Goal: Information Seeking & Learning: Learn about a topic

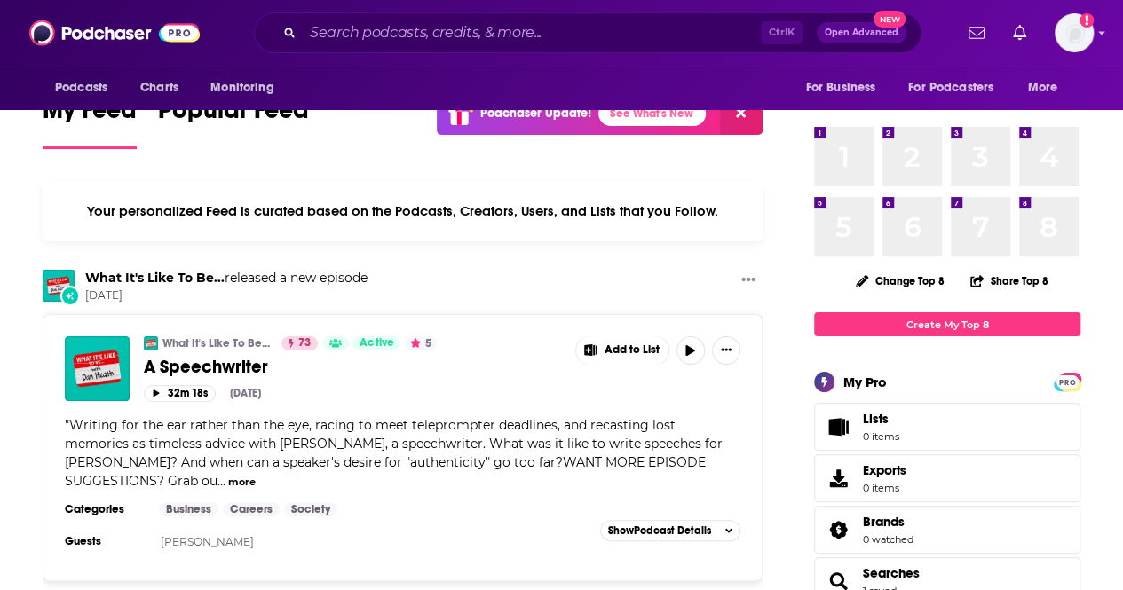
scroll to position [41, 0]
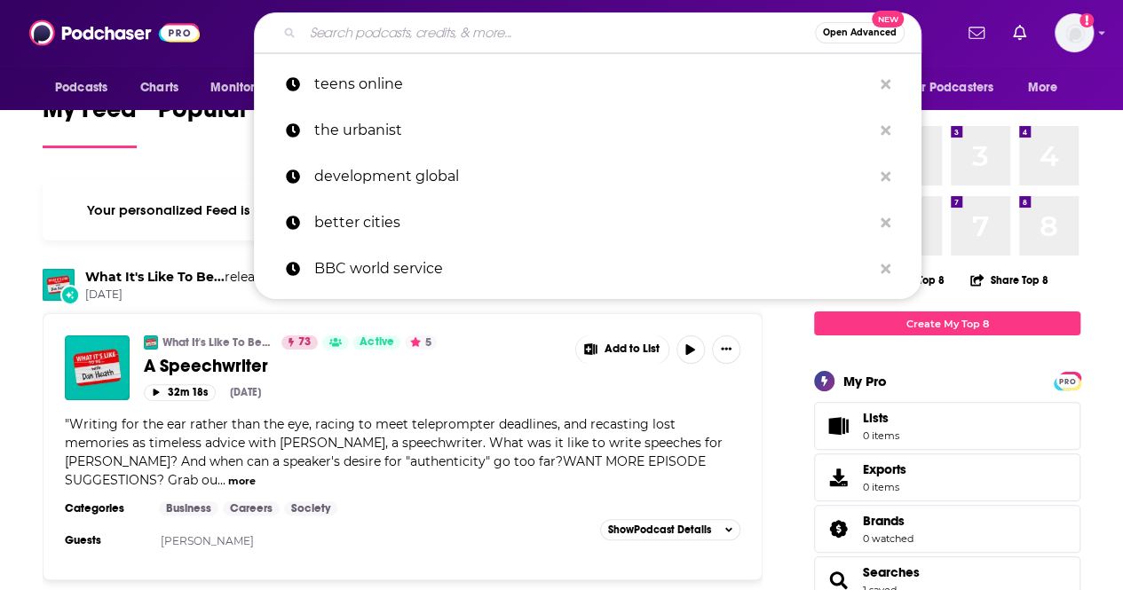
click at [387, 36] on input "Search podcasts, credits, & more..." at bounding box center [559, 33] width 512 height 28
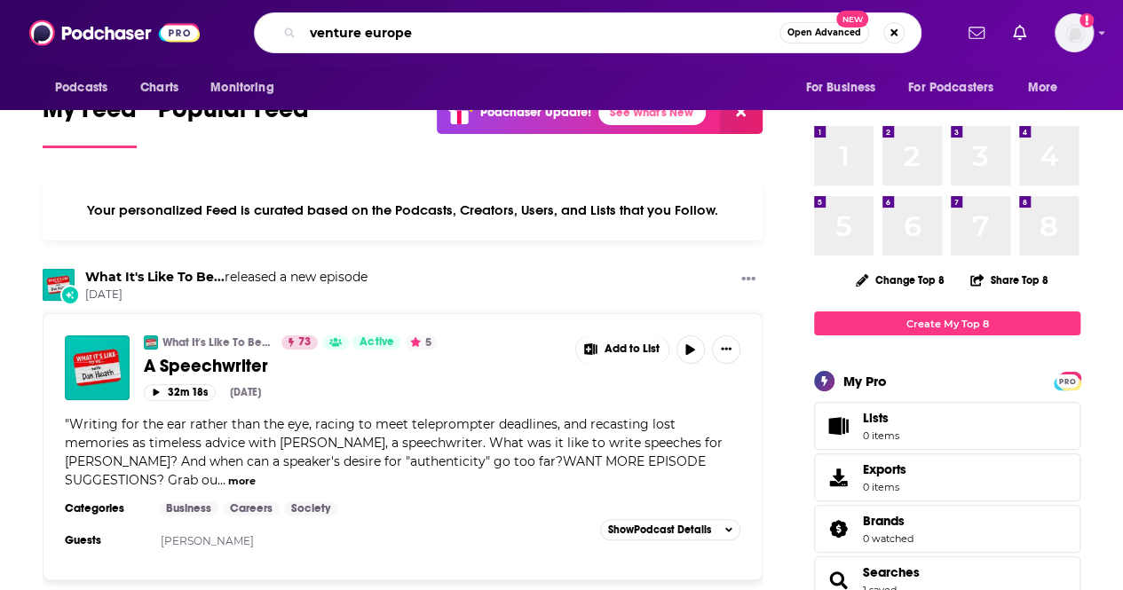
type input "venture europe"
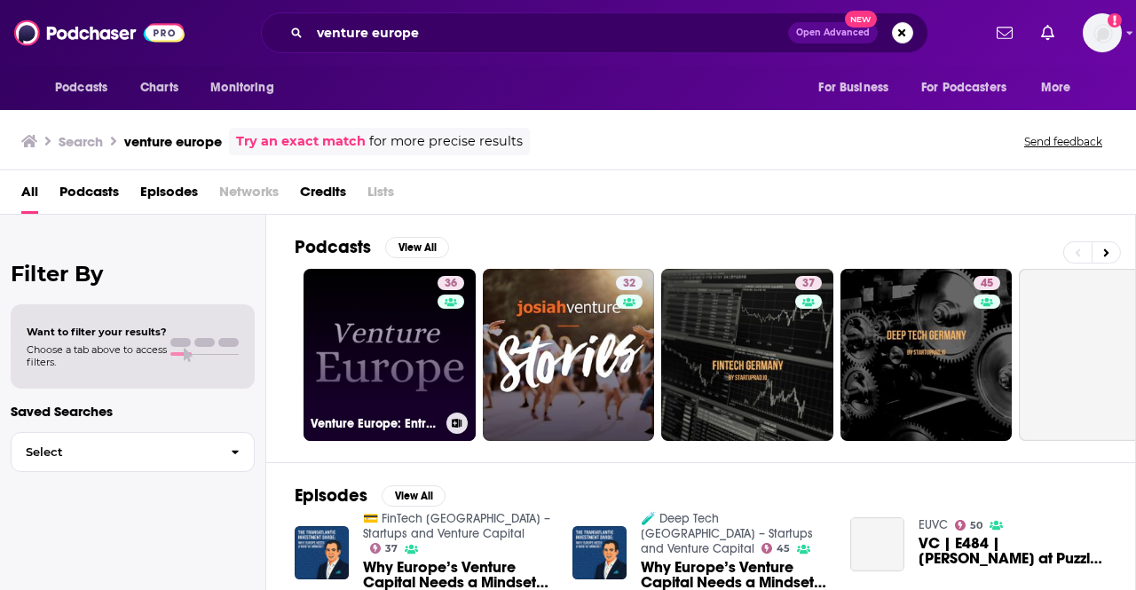
click at [362, 368] on link "36 Venture Europe: Entrepreneurship | Technology | Venture Capital | Eu/Acc" at bounding box center [389, 355] width 172 height 172
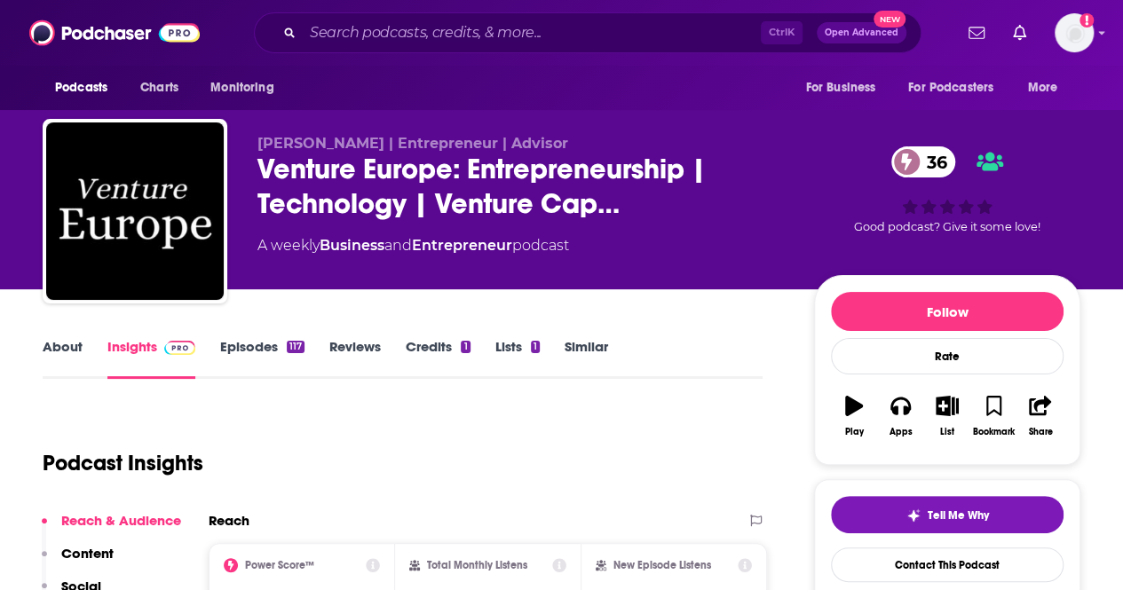
click at [256, 356] on link "Episodes 117" at bounding box center [262, 358] width 84 height 41
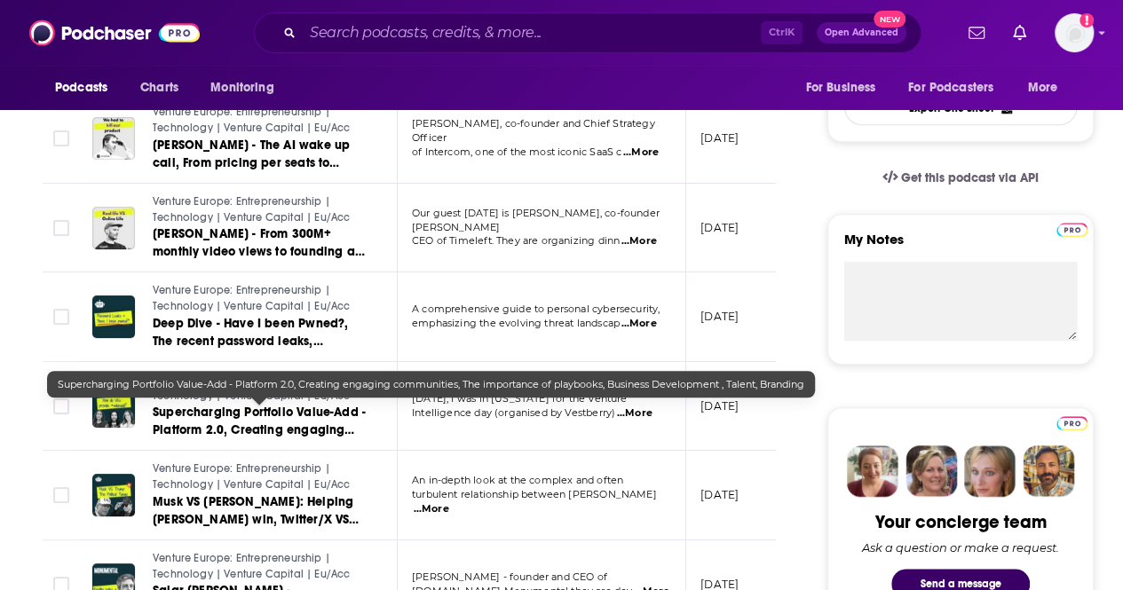
scroll to position [520, 0]
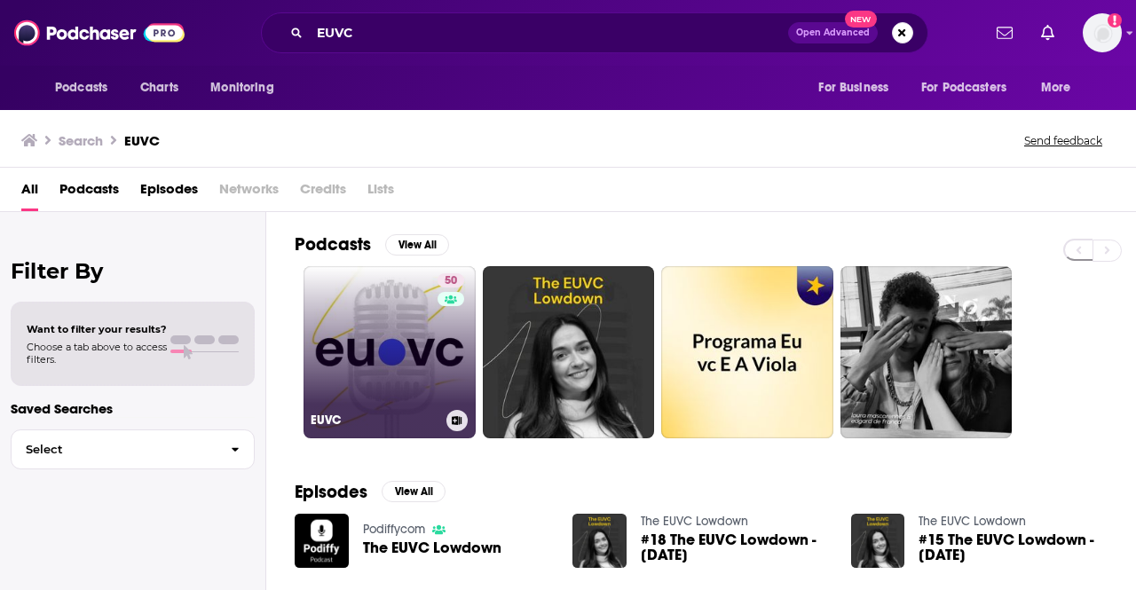
click at [419, 325] on link "50 EUVC" at bounding box center [389, 352] width 172 height 172
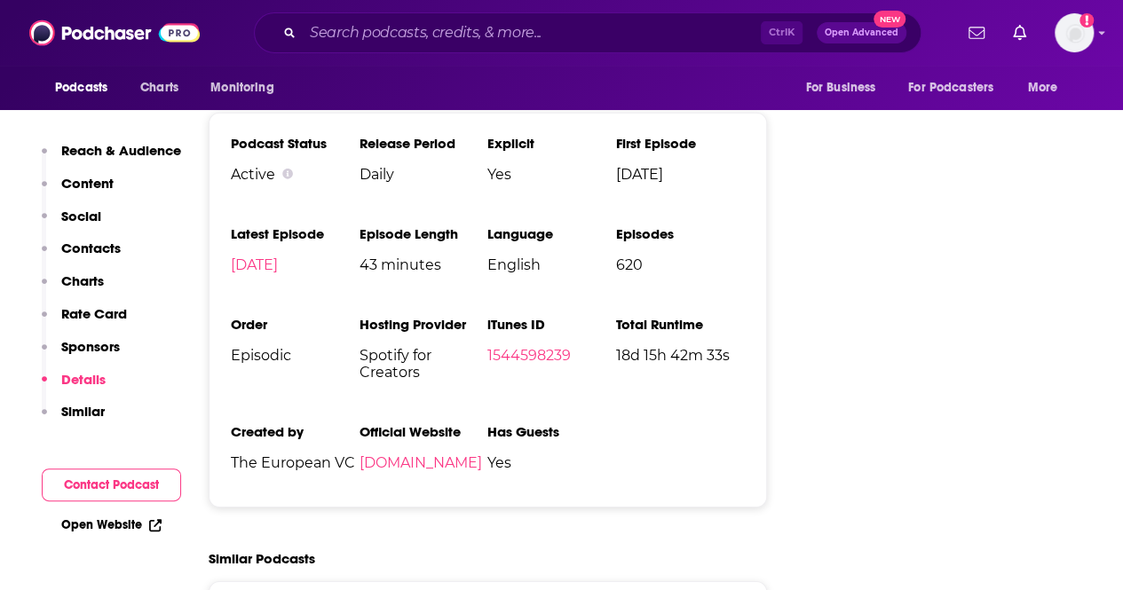
scroll to position [2686, 0]
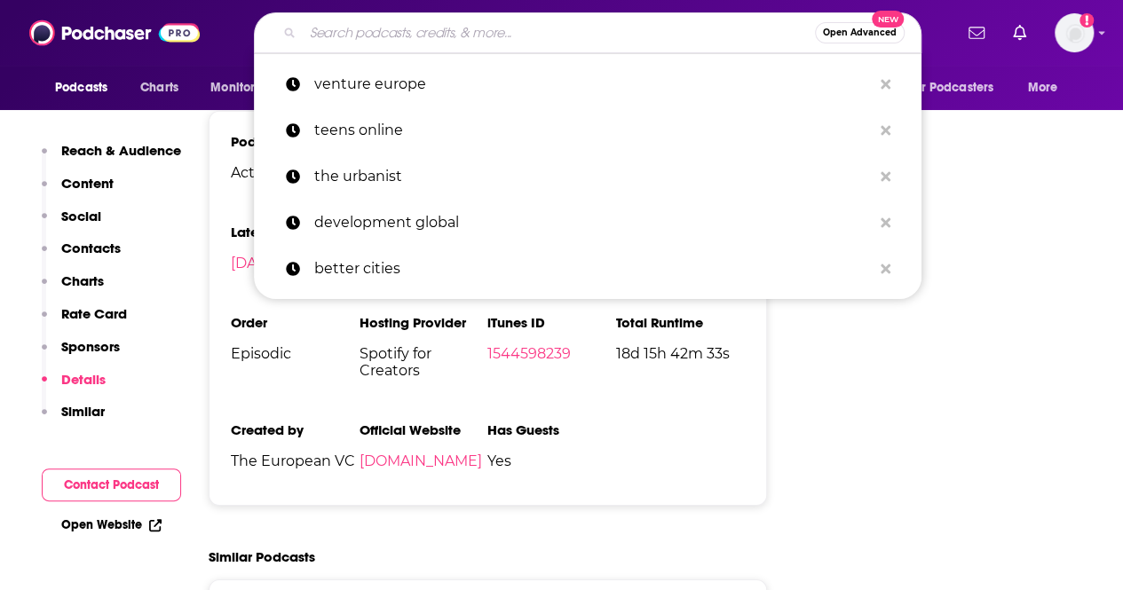
click at [406, 36] on input "Search podcasts, credits, & more..." at bounding box center [559, 33] width 512 height 28
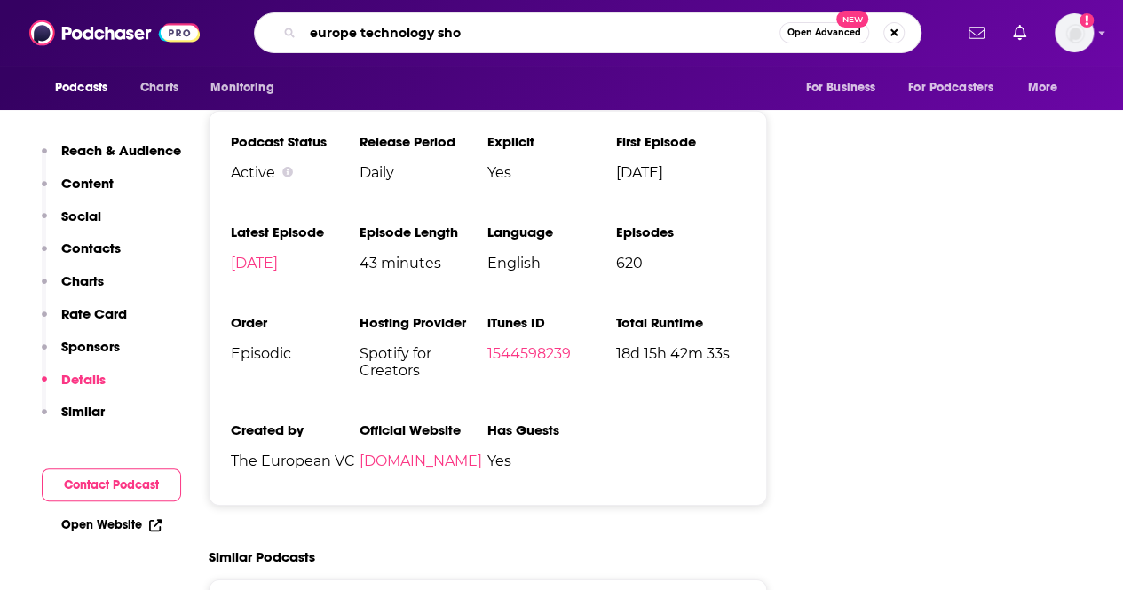
type input "europe technology show"
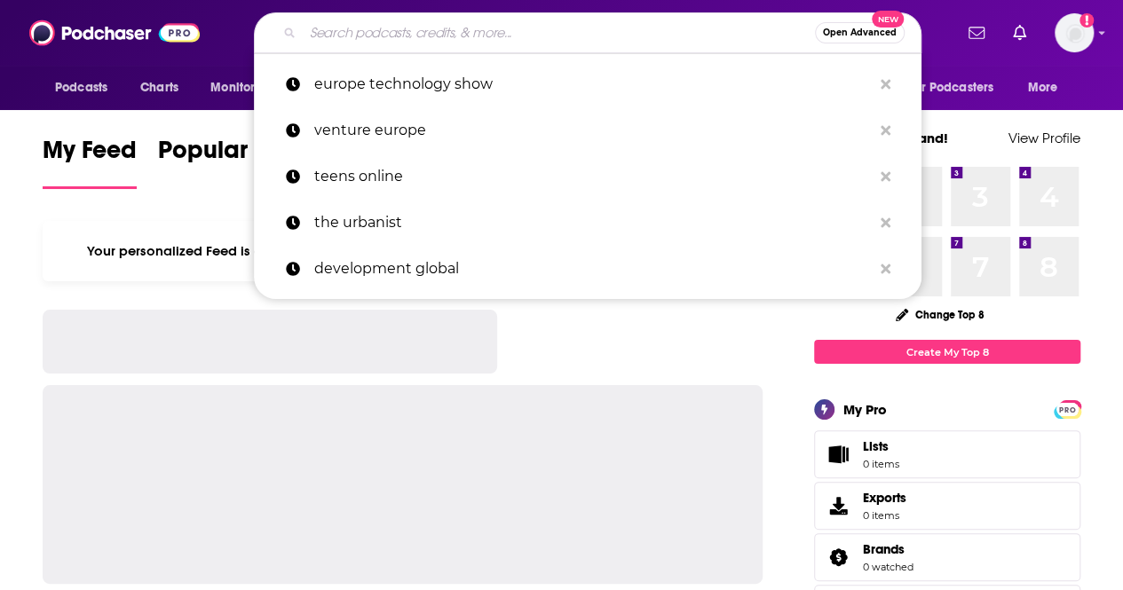
click at [568, 26] on input "Search podcasts, credits, & more..." at bounding box center [559, 33] width 512 height 28
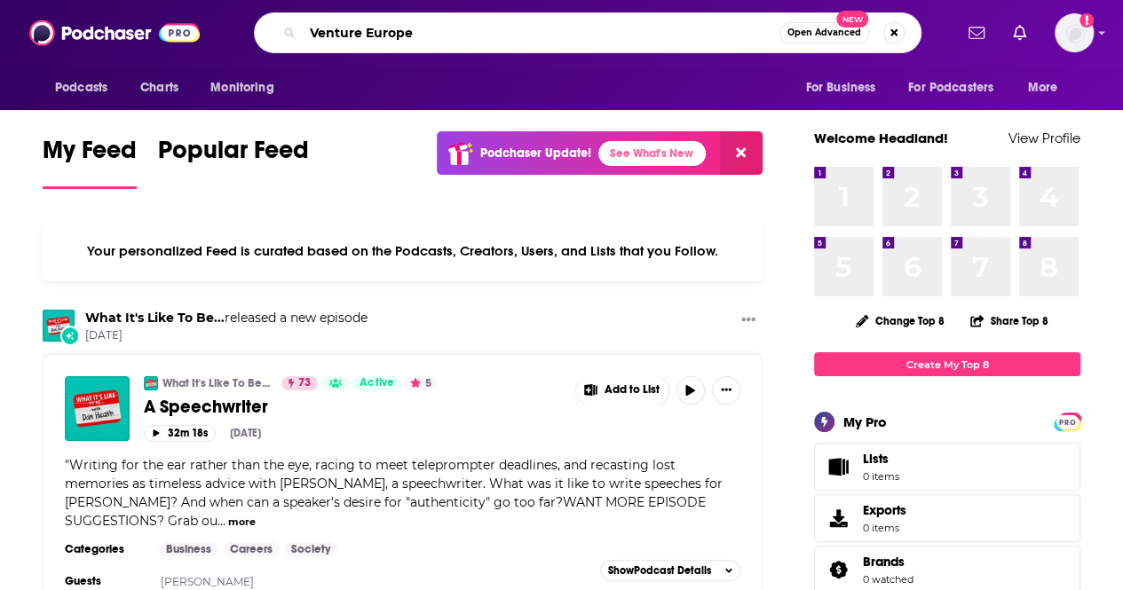
type input "Venture Europe"
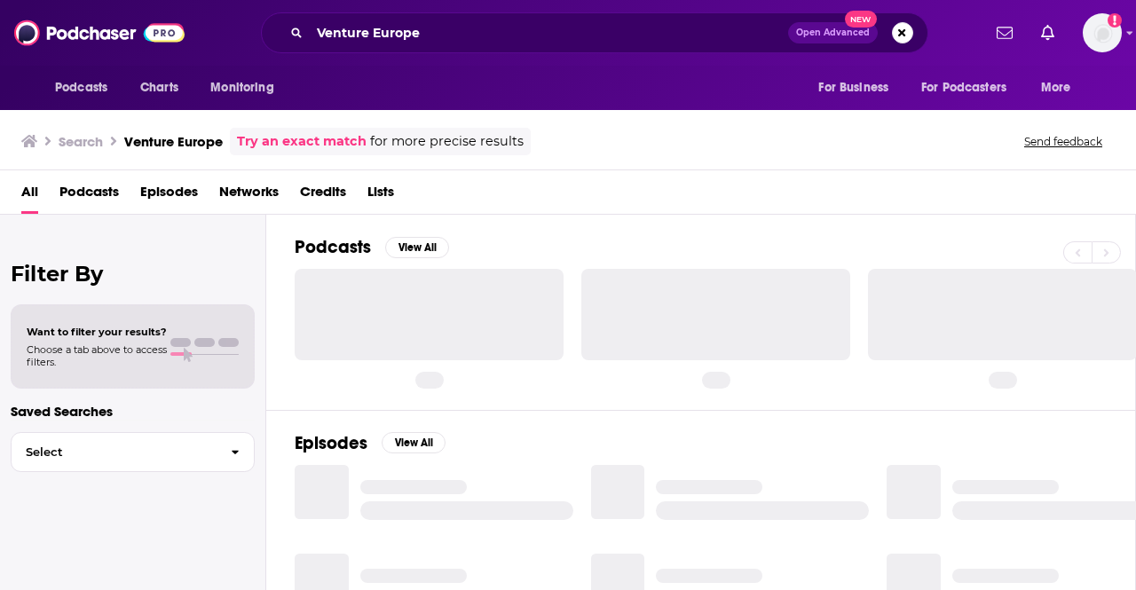
click at [94, 193] on span "Podcasts" at bounding box center [88, 195] width 59 height 36
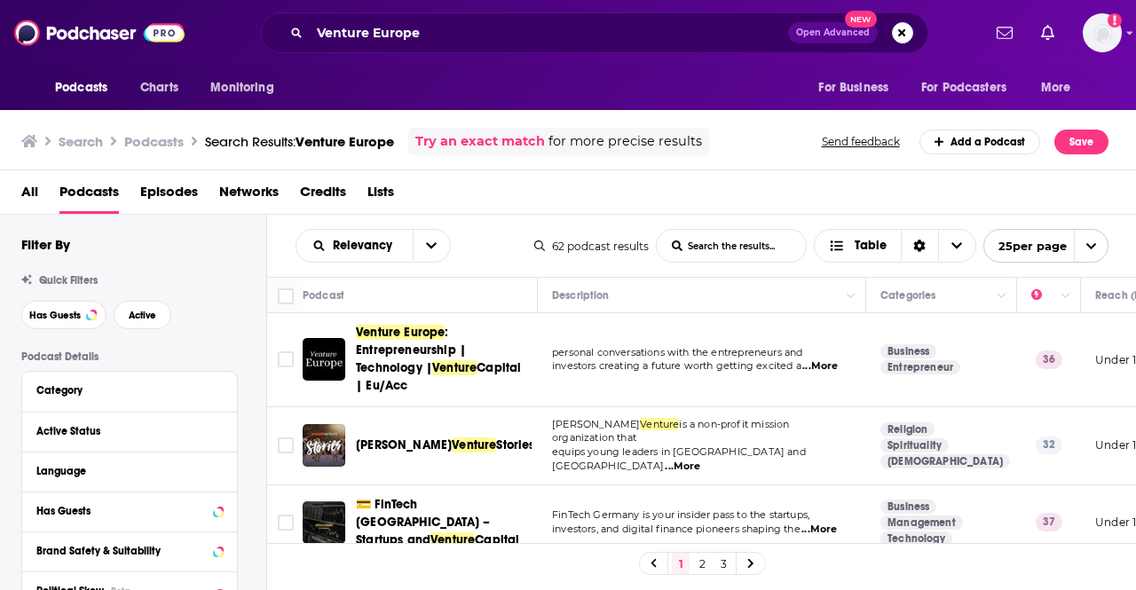
click at [511, 221] on div "Relevancy List Search Input Search the results... Table 62 podcast results List…" at bounding box center [702, 246] width 870 height 62
click at [410, 333] on span "Venture Europe" at bounding box center [400, 332] width 89 height 15
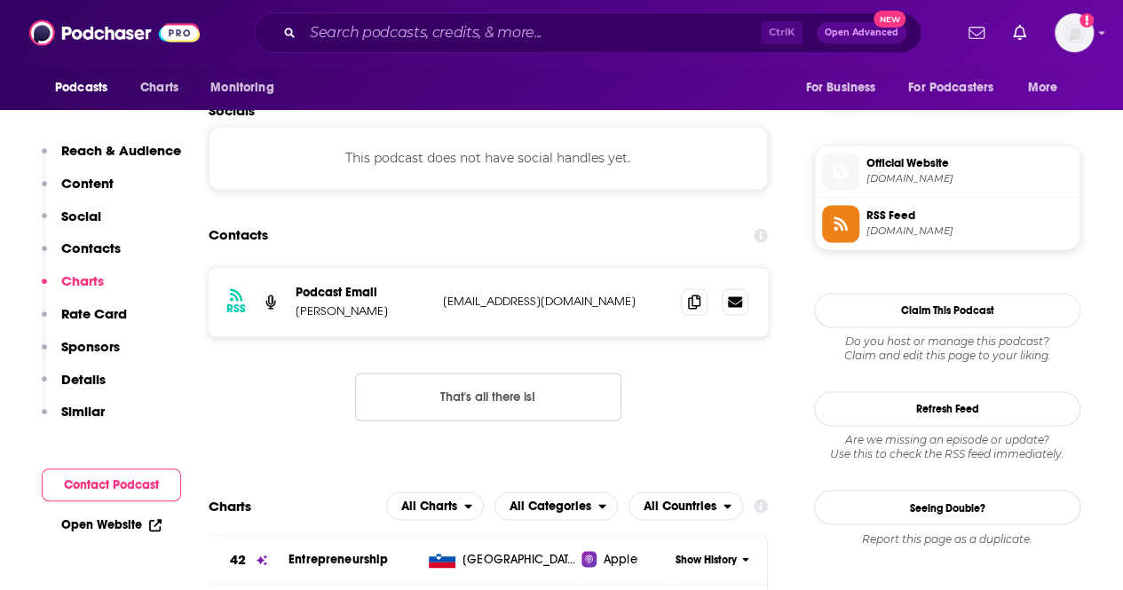
scroll to position [1206, 0]
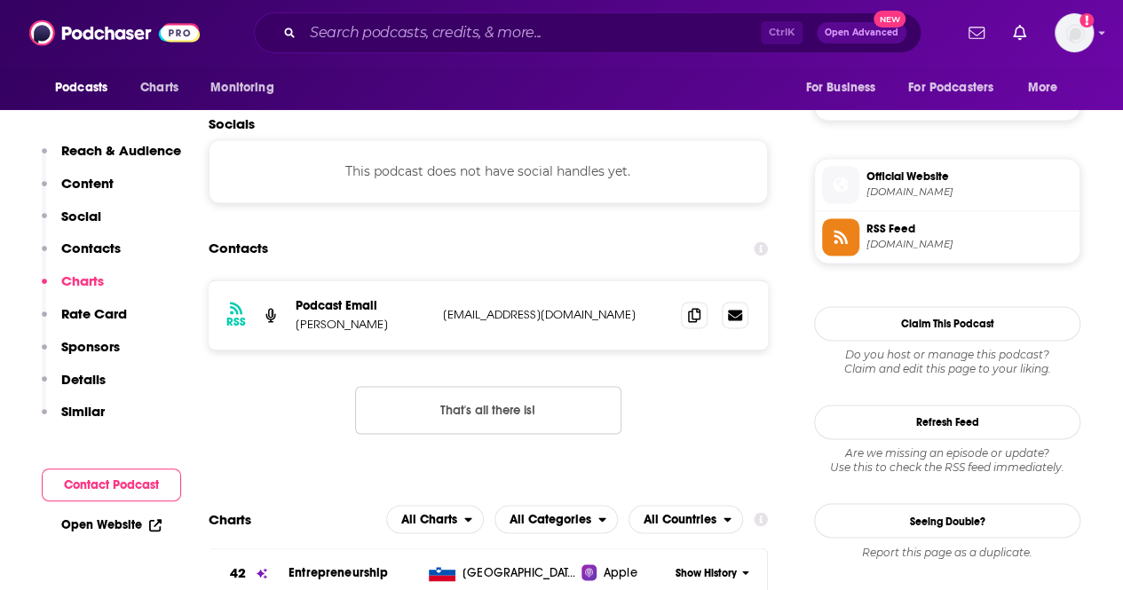
click at [78, 376] on p "Details" at bounding box center [83, 379] width 44 height 17
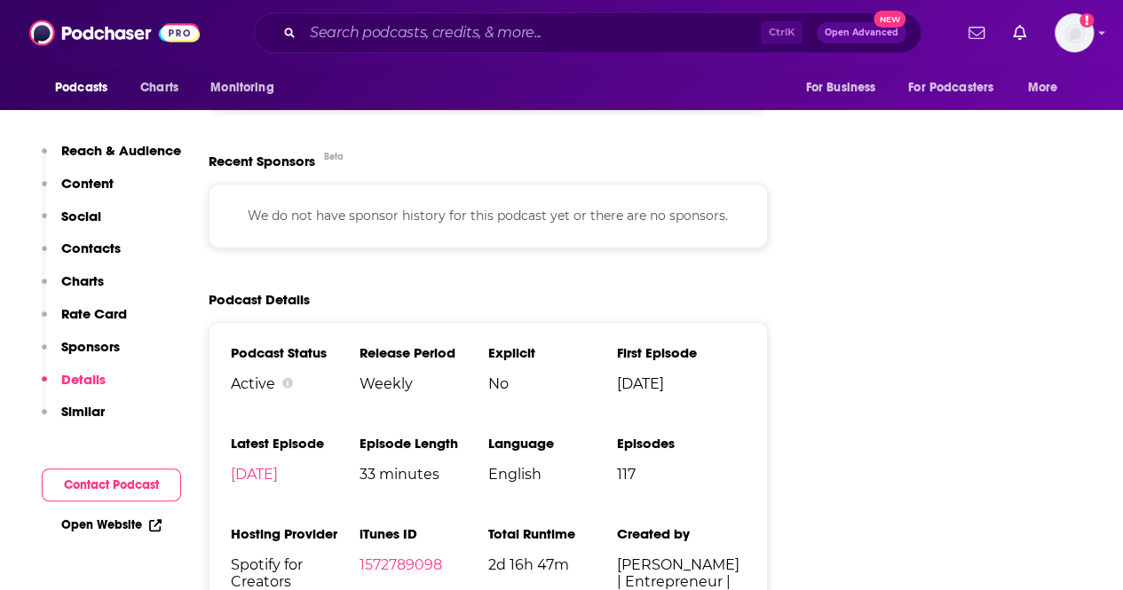
scroll to position [2193, 0]
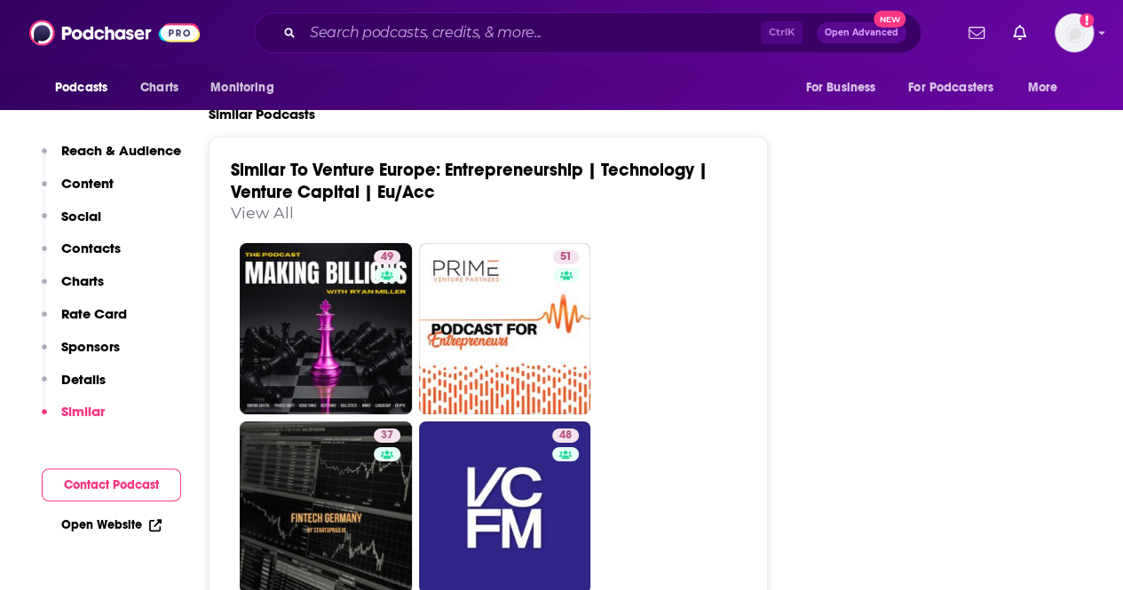
click at [82, 145] on p "Reach & Audience" at bounding box center [121, 150] width 120 height 17
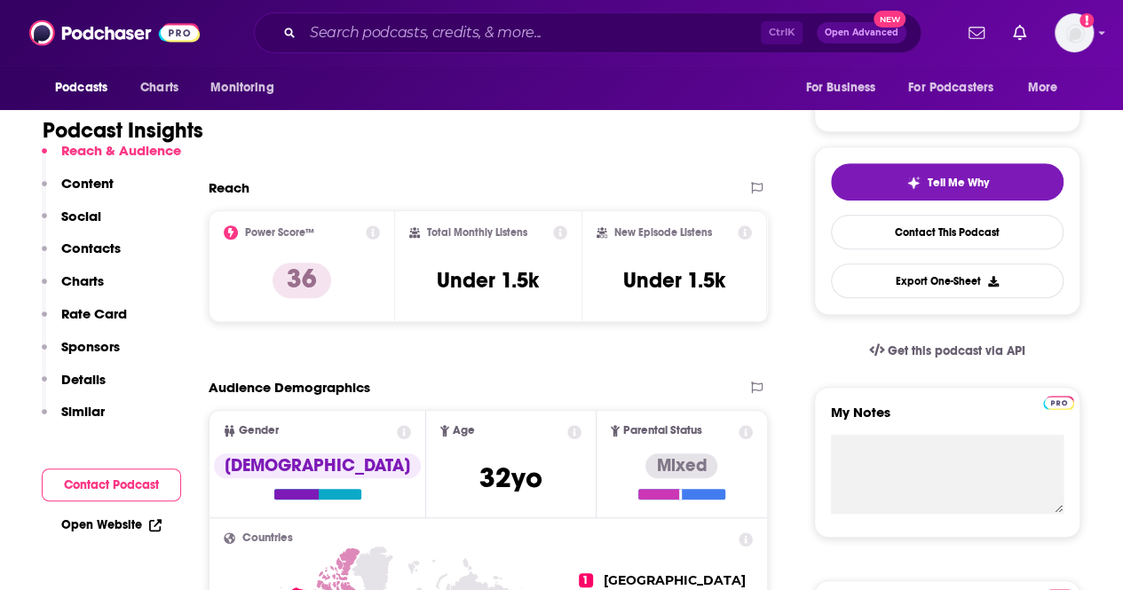
scroll to position [332, 0]
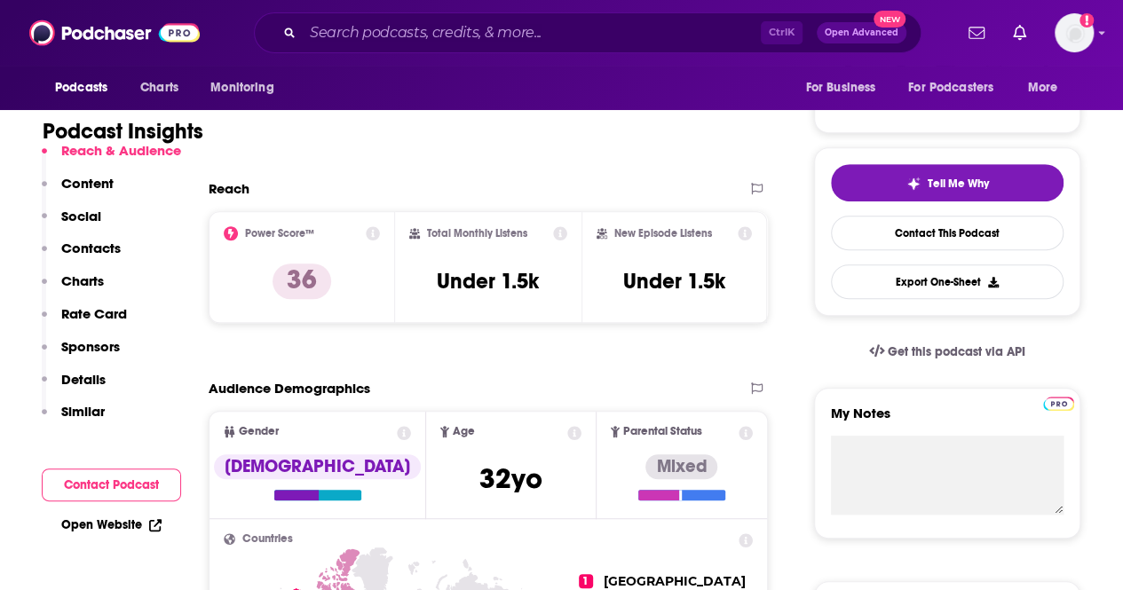
click at [228, 398] on div "Audience Demographics" at bounding box center [488, 395] width 559 height 31
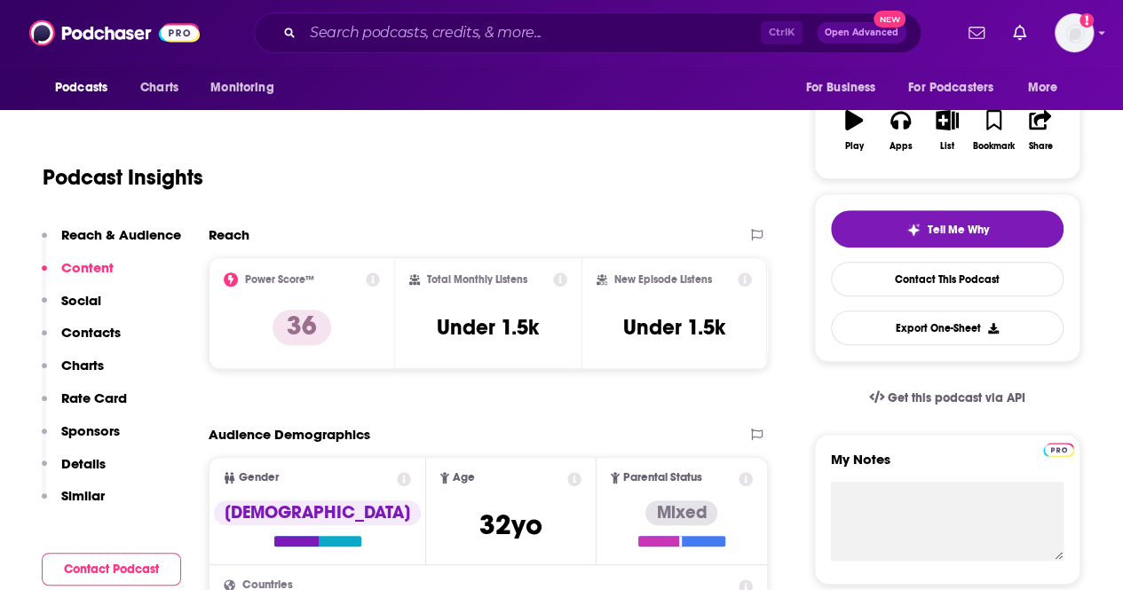
scroll to position [283, 0]
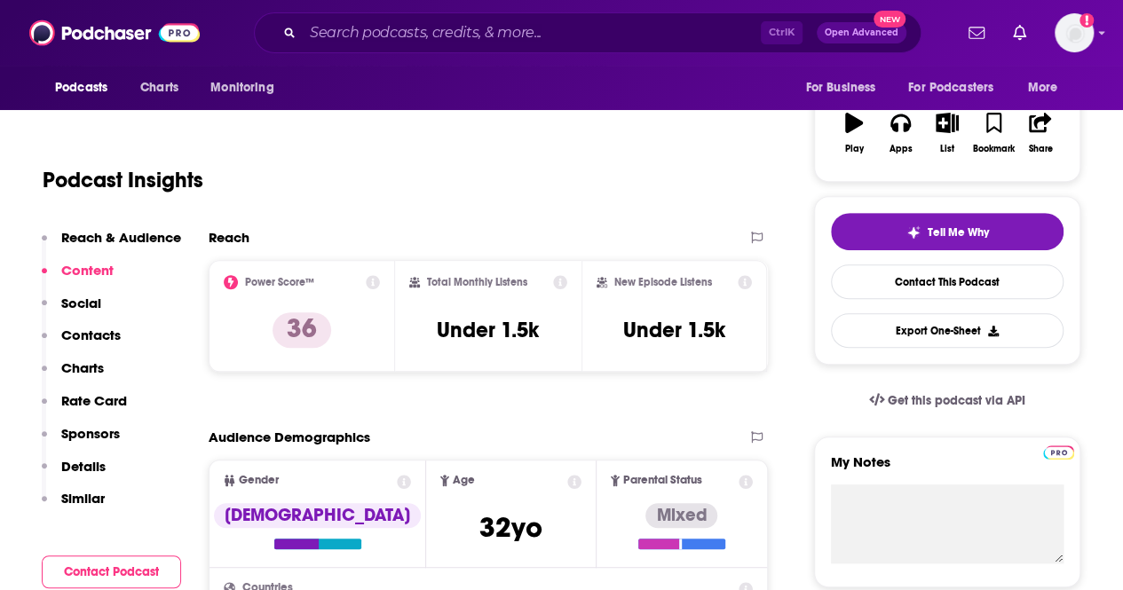
click at [138, 239] on p "Reach & Audience" at bounding box center [121, 237] width 120 height 17
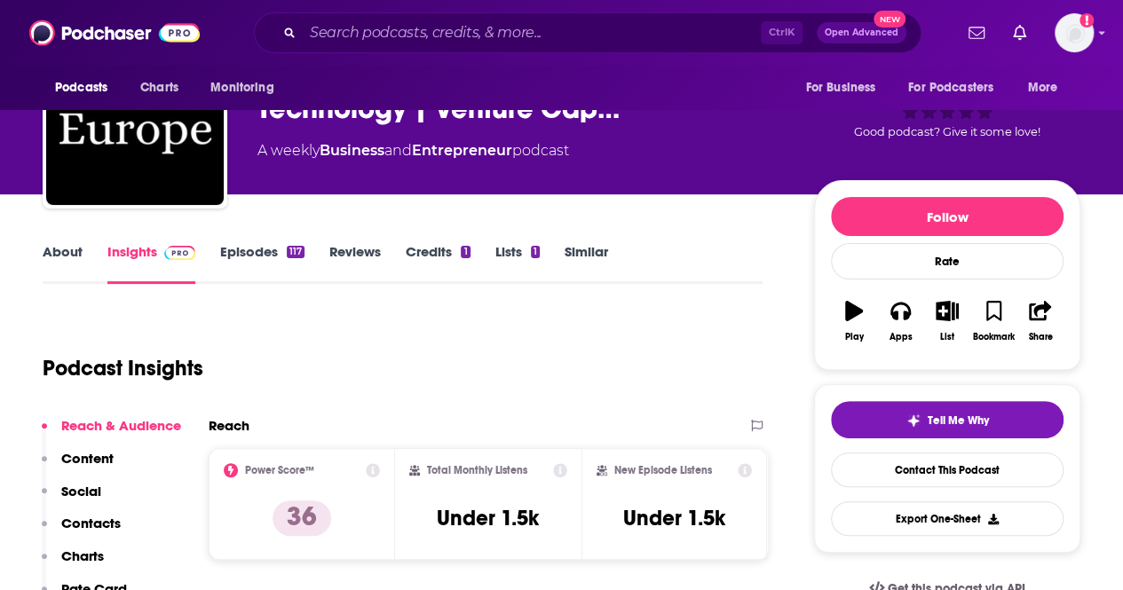
scroll to position [91, 0]
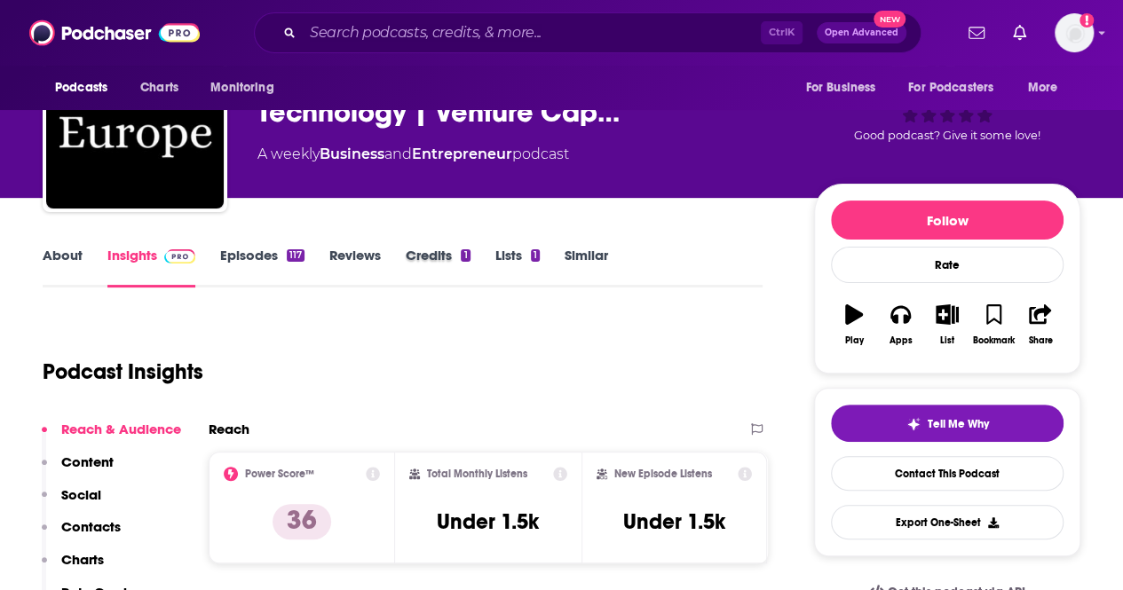
click at [490, 269] on div "Credits 1" at bounding box center [450, 267] width 89 height 41
click at [579, 249] on link "Similar" at bounding box center [585, 267] width 43 height 41
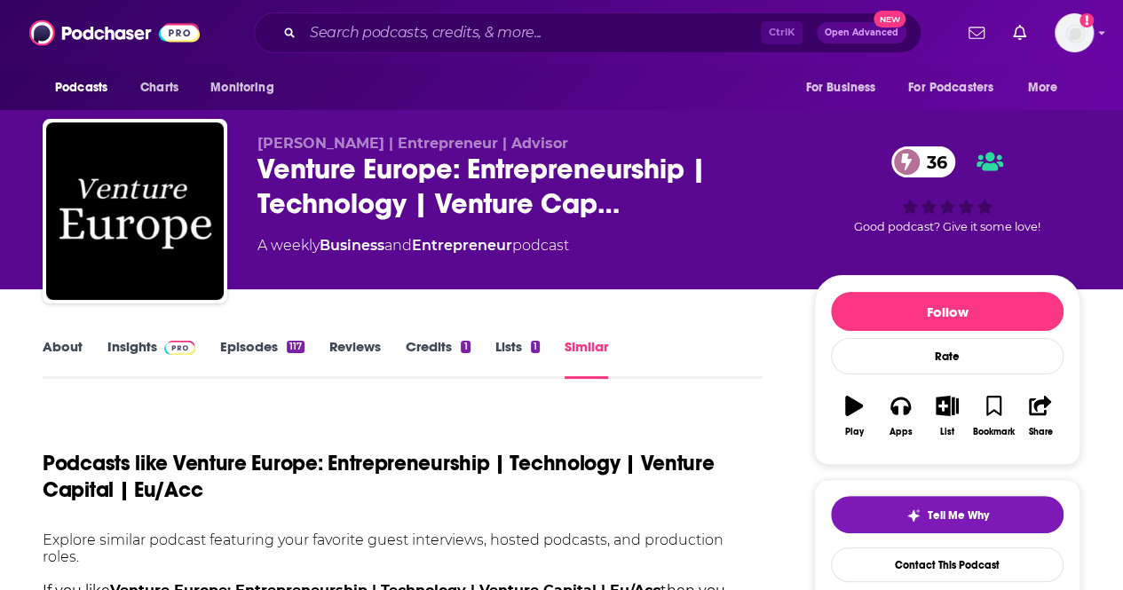
click at [497, 353] on link "Lists 1" at bounding box center [517, 358] width 44 height 41
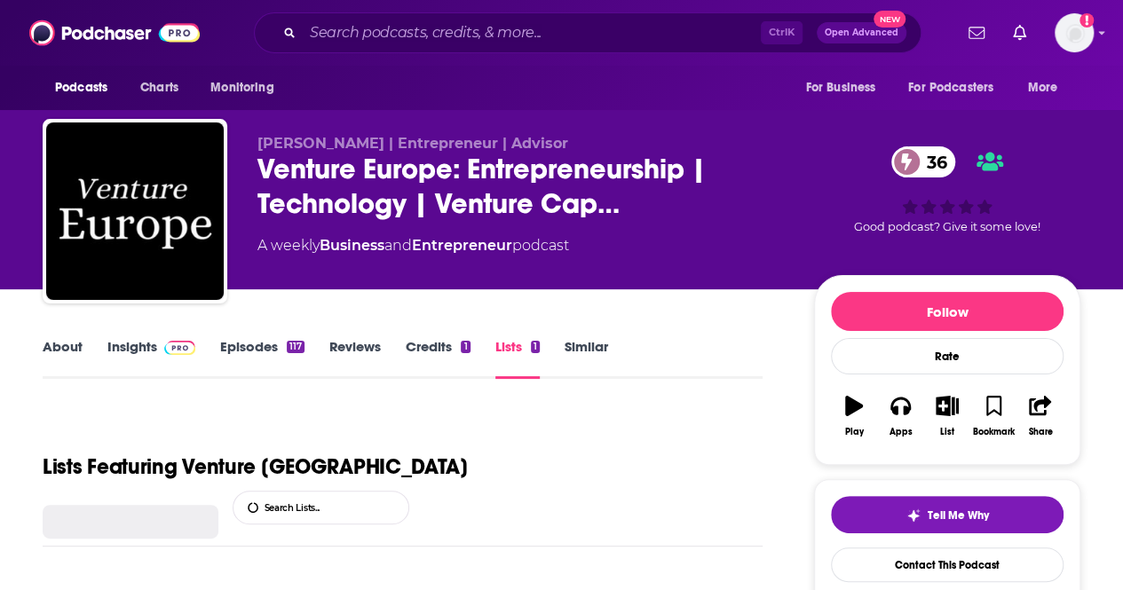
click at [447, 351] on link "Credits 1" at bounding box center [438, 358] width 64 height 41
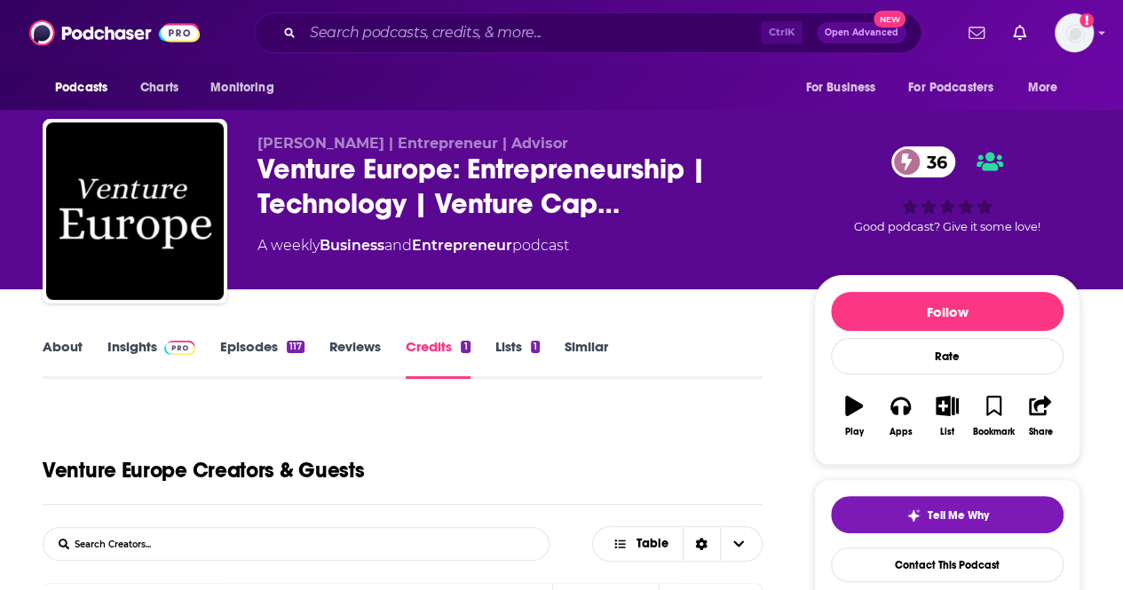
click at [346, 357] on link "Reviews" at bounding box center [354, 358] width 51 height 41
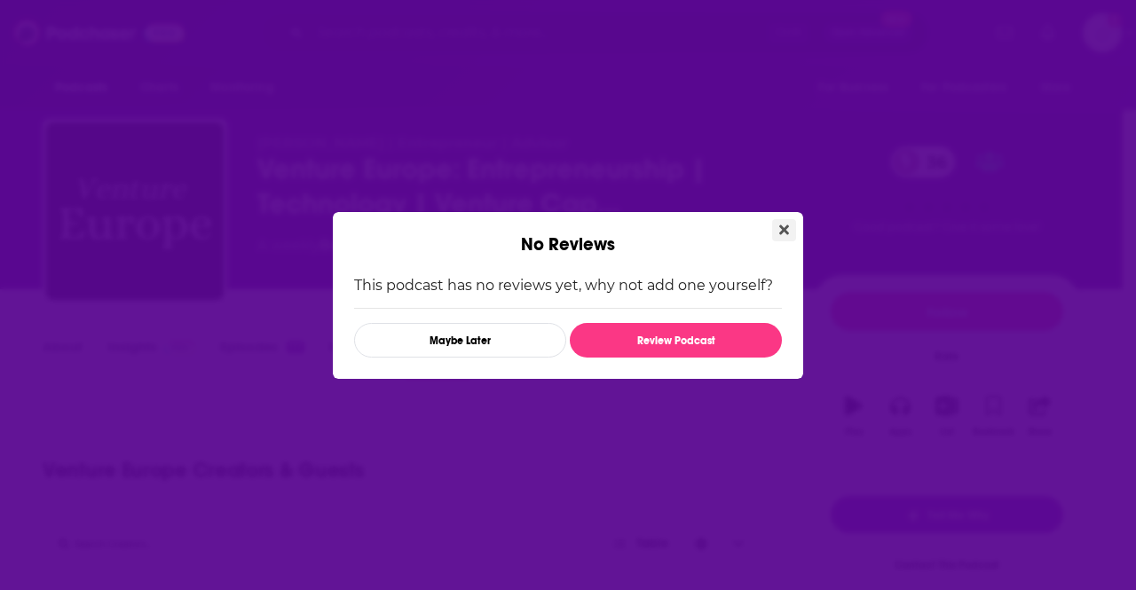
click at [777, 226] on button "Close" at bounding box center [784, 230] width 24 height 22
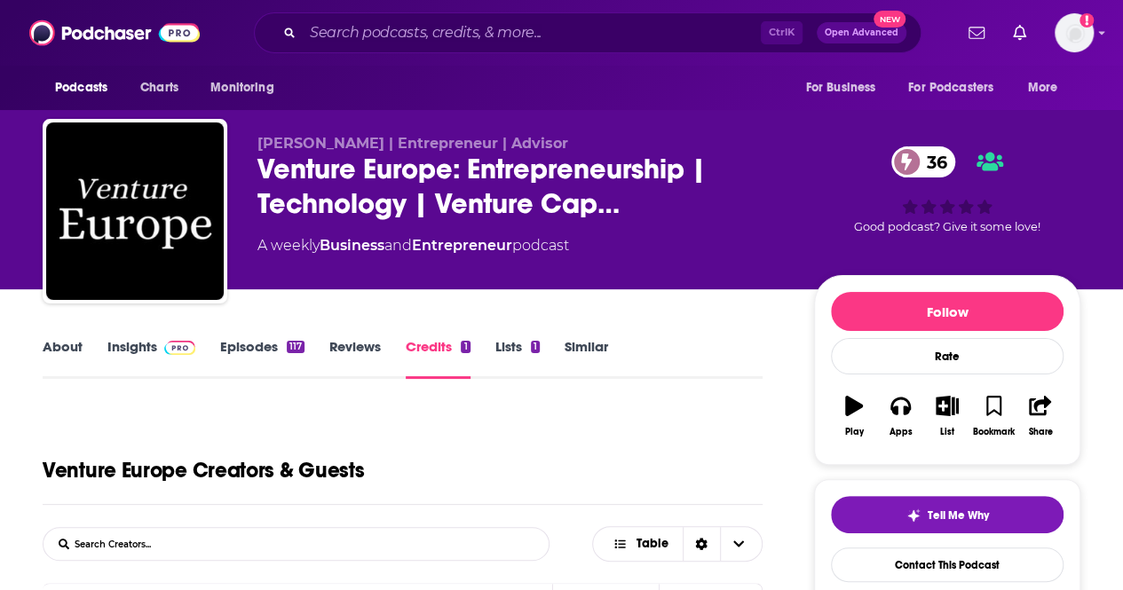
click at [250, 349] on link "Episodes 117" at bounding box center [262, 358] width 84 height 41
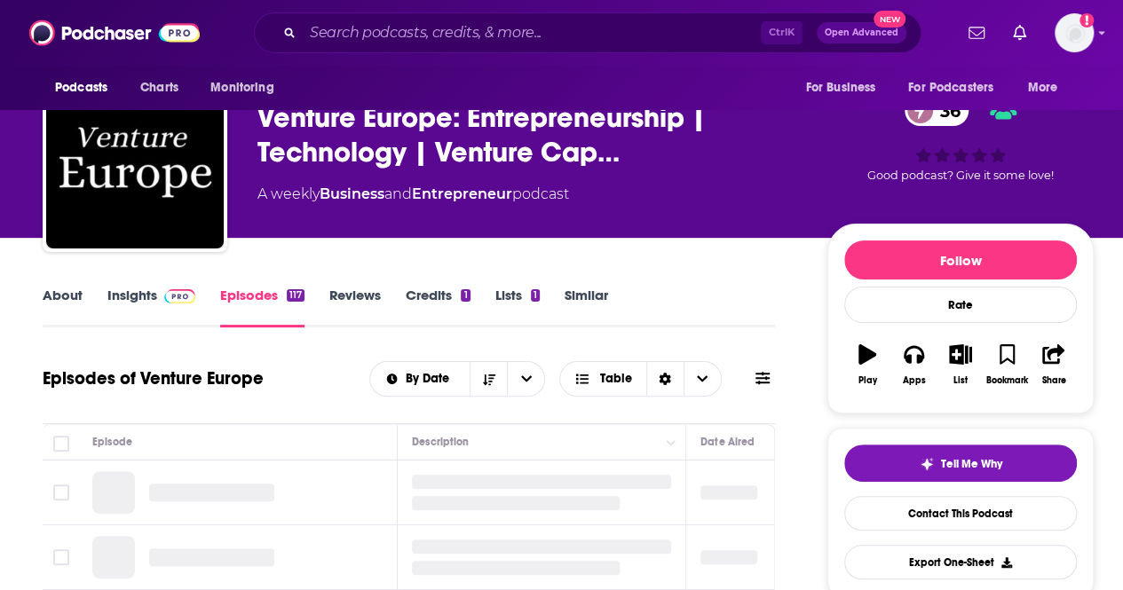
scroll to position [44, 0]
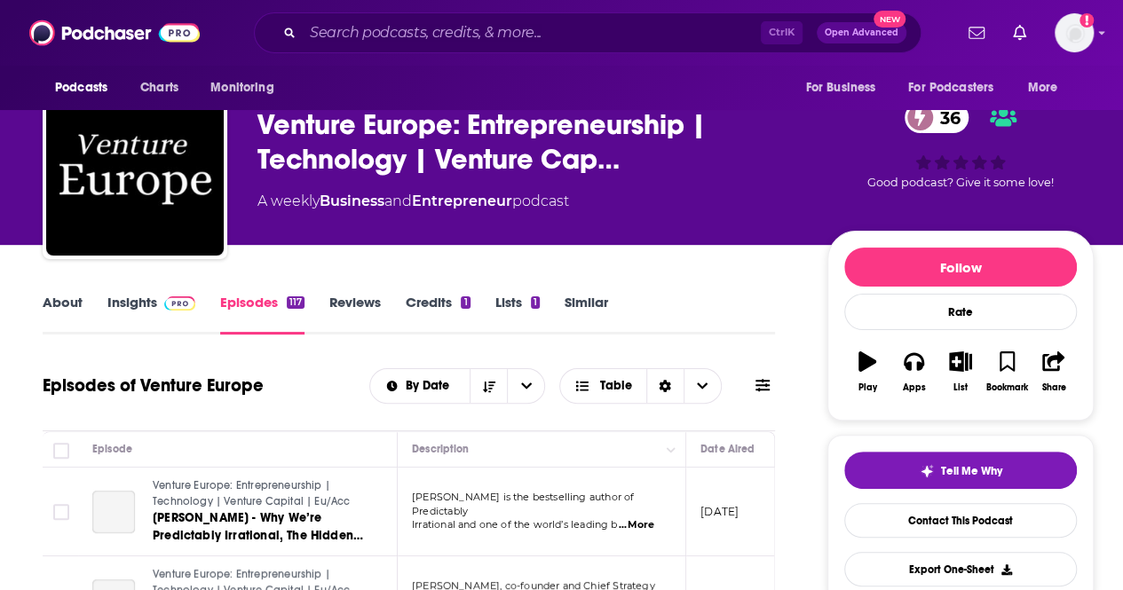
click at [130, 297] on link "Insights" at bounding box center [151, 314] width 88 height 41
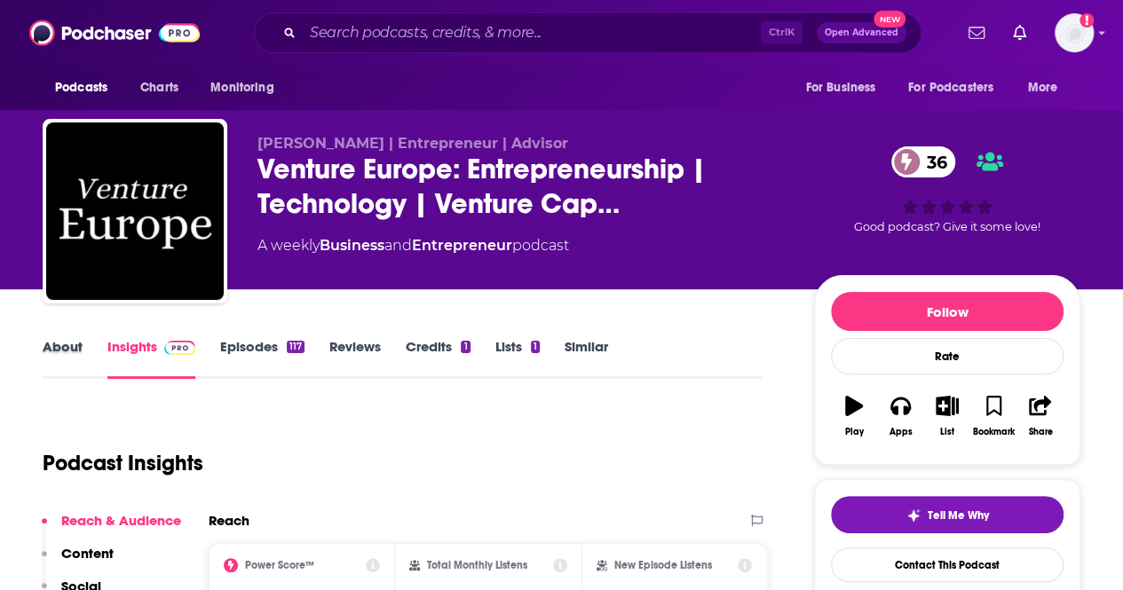
click at [82, 343] on div "About" at bounding box center [75, 358] width 65 height 41
click at [51, 356] on link "About" at bounding box center [63, 358] width 40 height 41
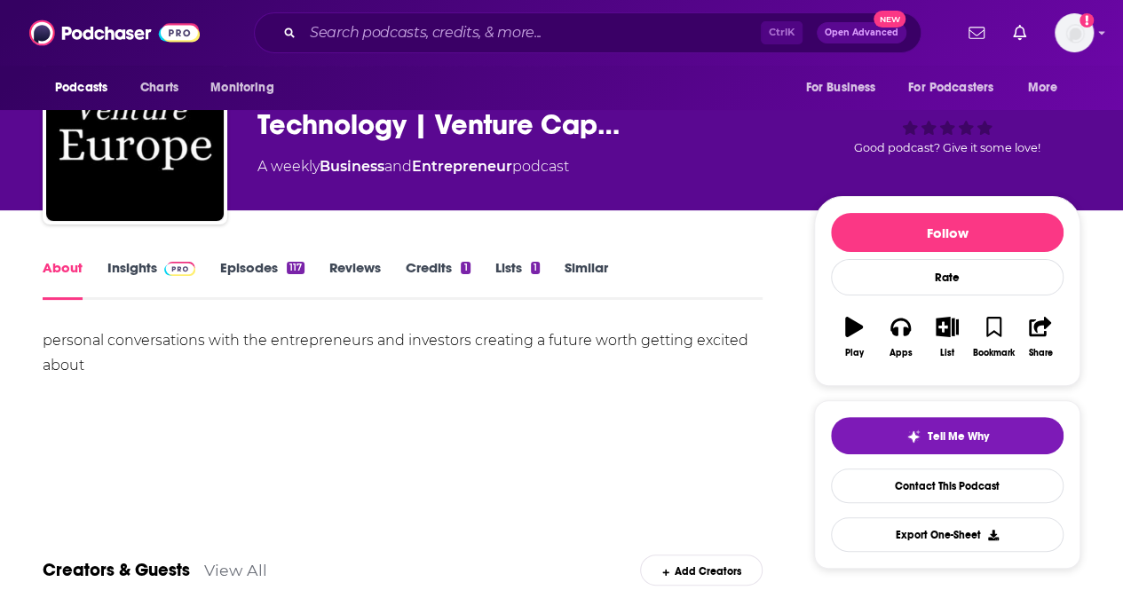
scroll to position [76, 0]
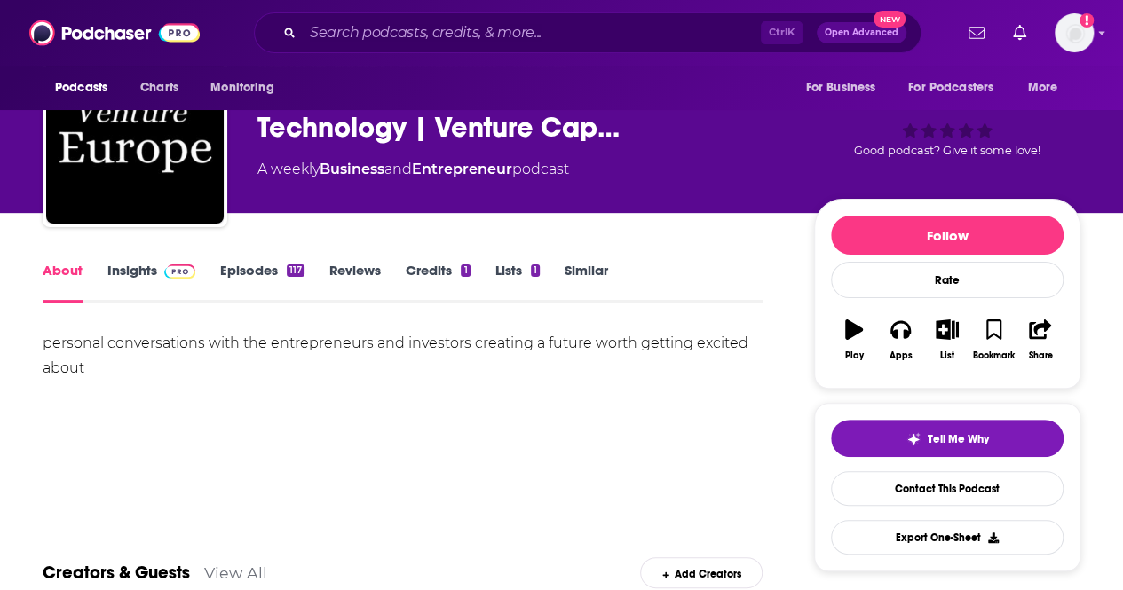
click at [255, 264] on link "Episodes 117" at bounding box center [262, 282] width 84 height 41
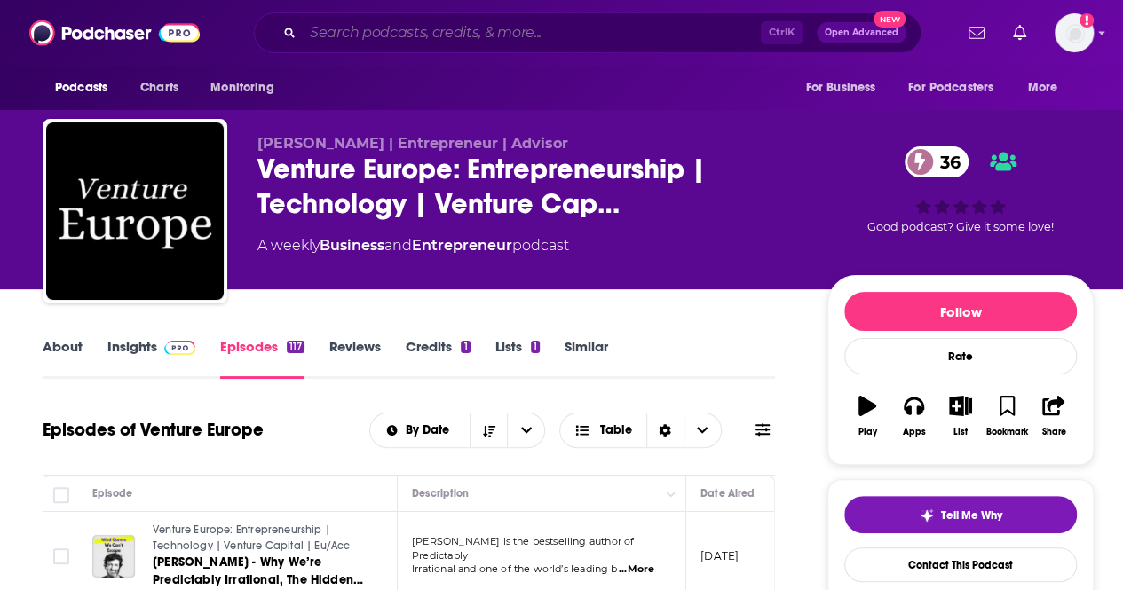
click at [442, 32] on input "Search podcasts, credits, & more..." at bounding box center [532, 33] width 458 height 28
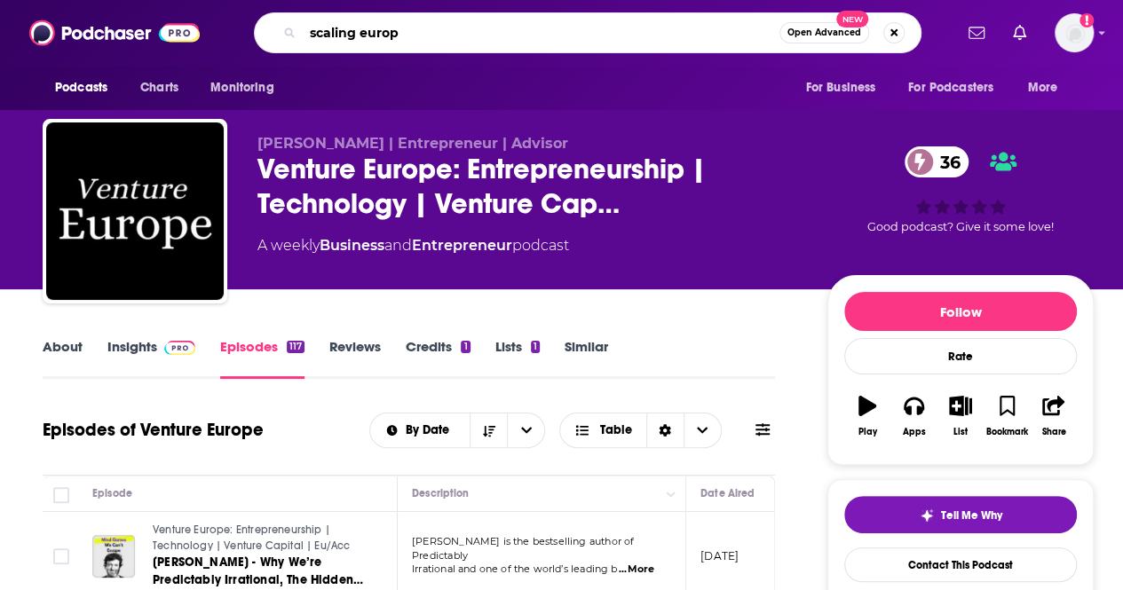
type input "scaling europe"
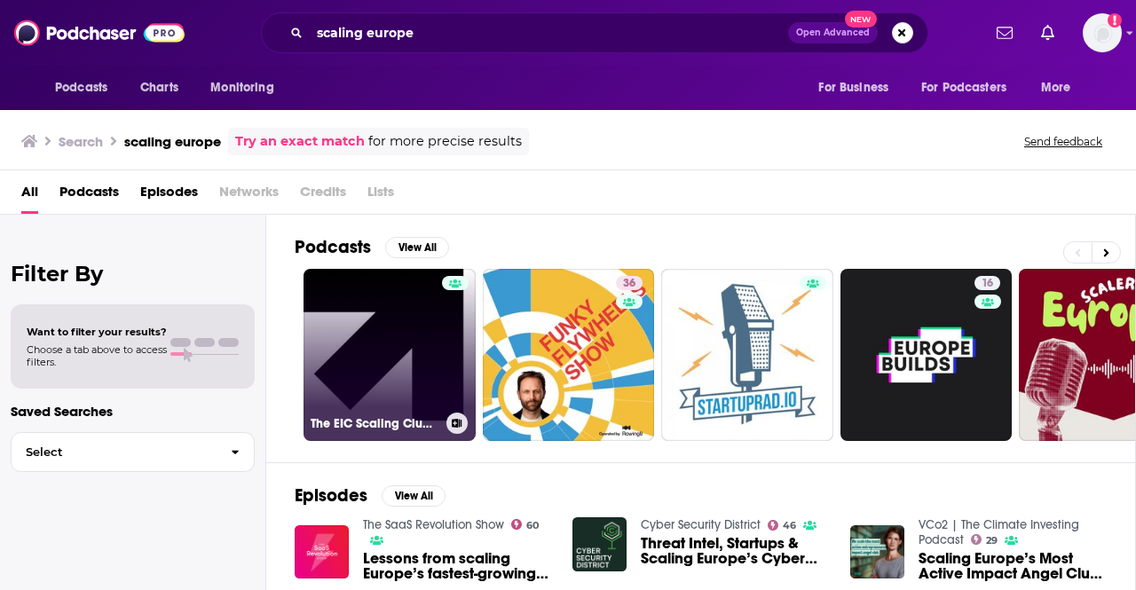
scroll to position [192, 0]
